Goal: Navigation & Orientation: Find specific page/section

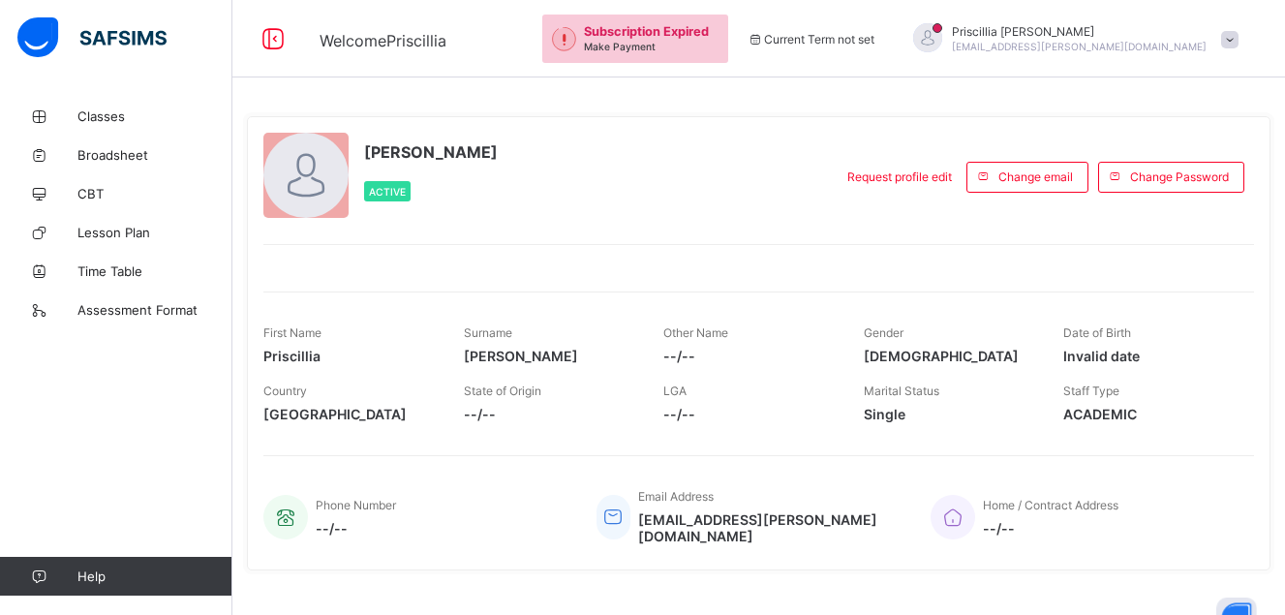
click at [1152, 471] on div "Phone Number --/-- Email Address [EMAIL_ADDRESS][PERSON_NAME][DOMAIN_NAME] Home…" at bounding box center [758, 504] width 991 height 99
click at [86, 113] on span "Classes" at bounding box center [154, 115] width 155 height 15
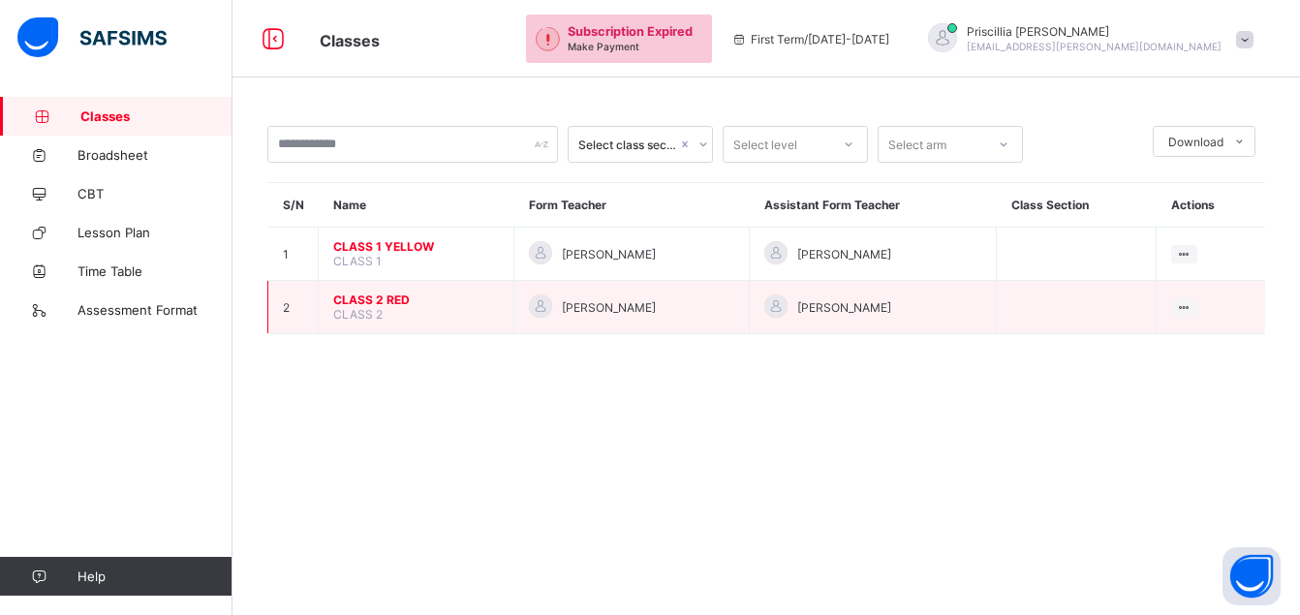
click at [389, 305] on span "CLASS 2 RED" at bounding box center [416, 300] width 166 height 15
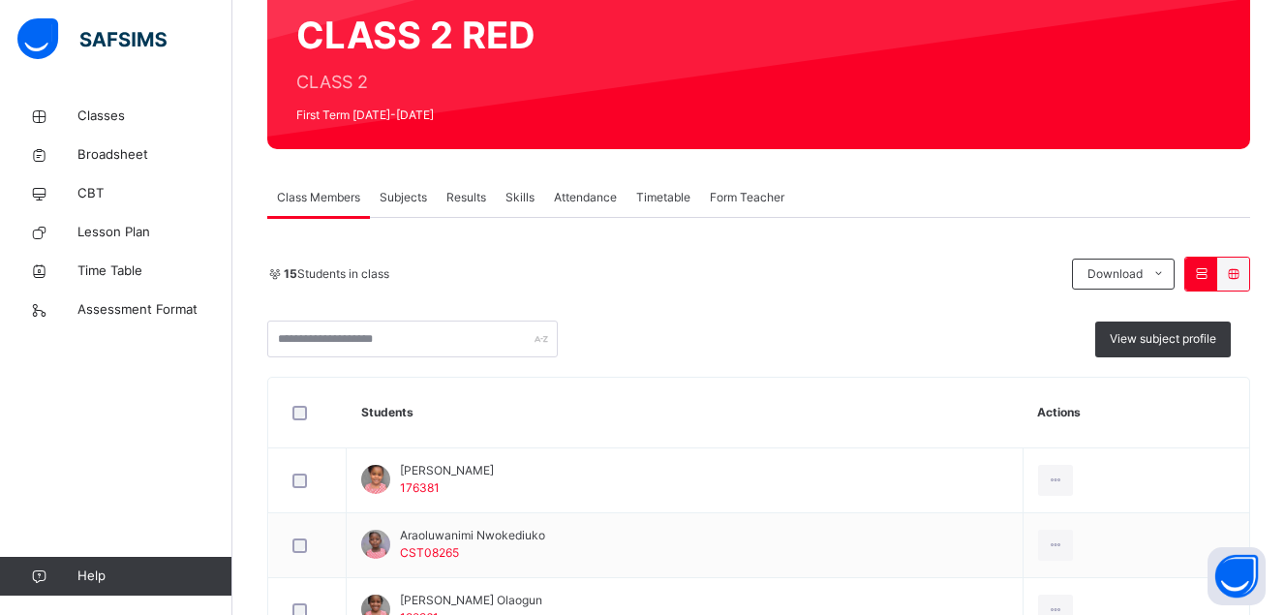
scroll to position [170, 0]
